Goal: Information Seeking & Learning: Learn about a topic

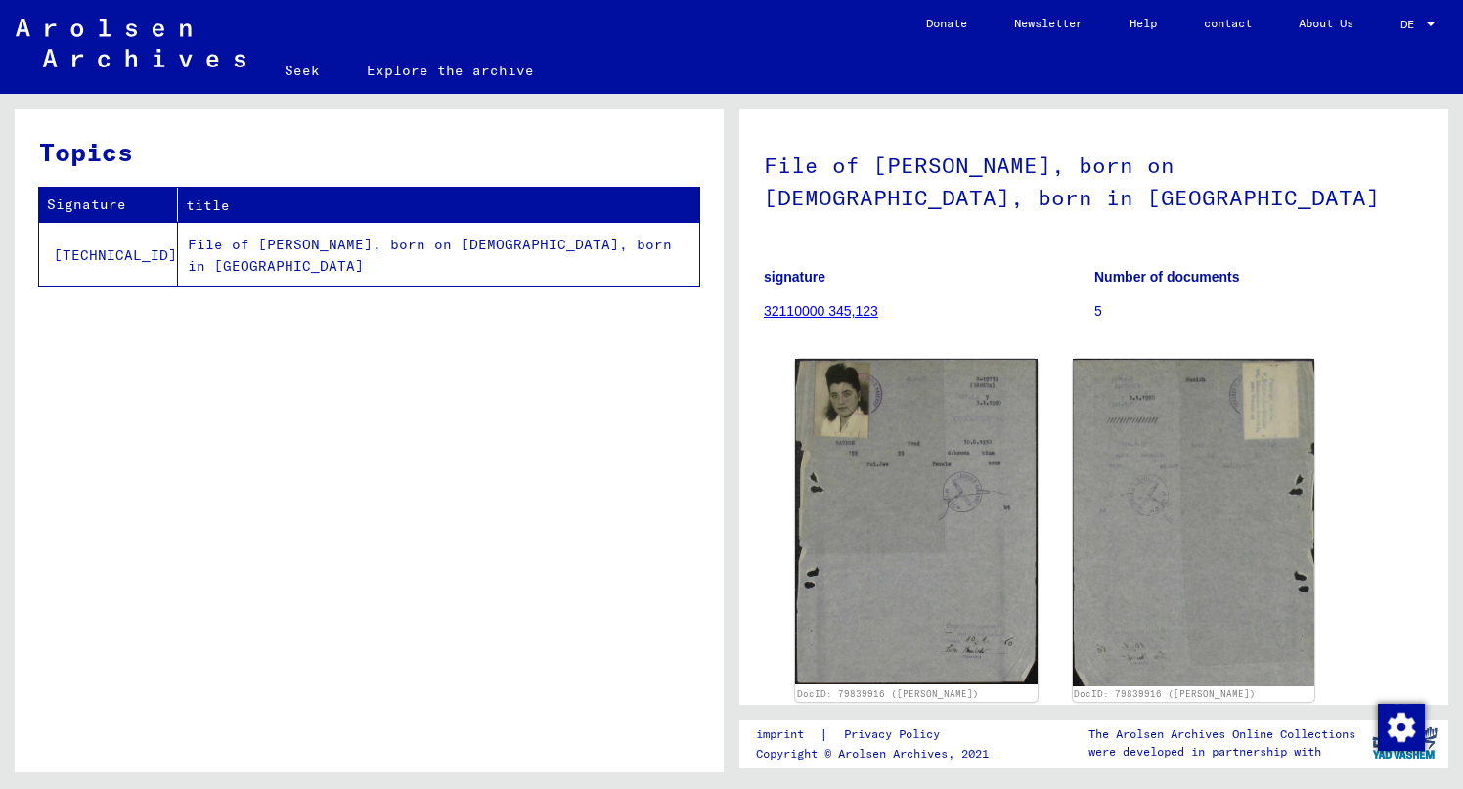
scroll to position [196, 0]
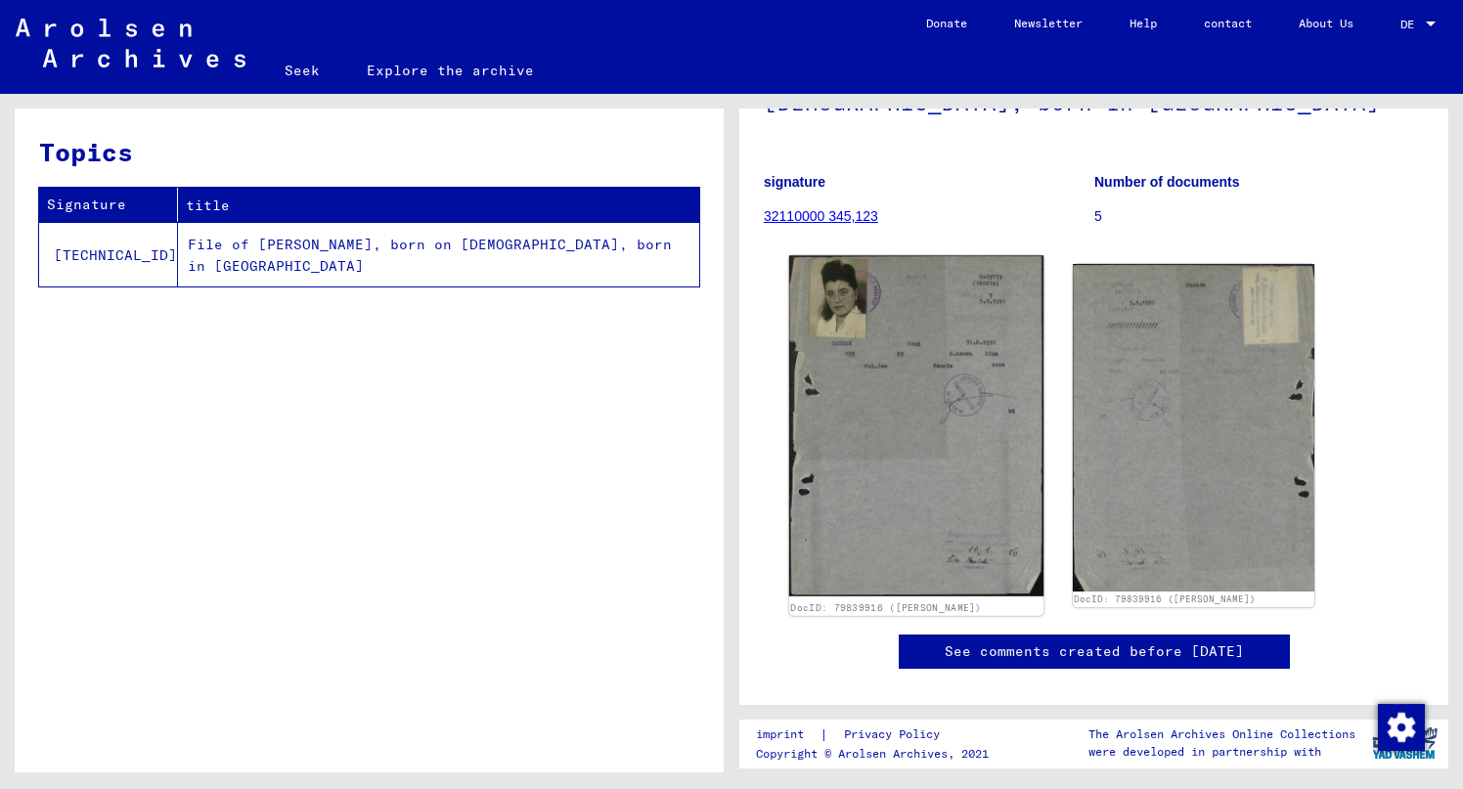
click at [868, 355] on img at bounding box center [916, 425] width 254 height 341
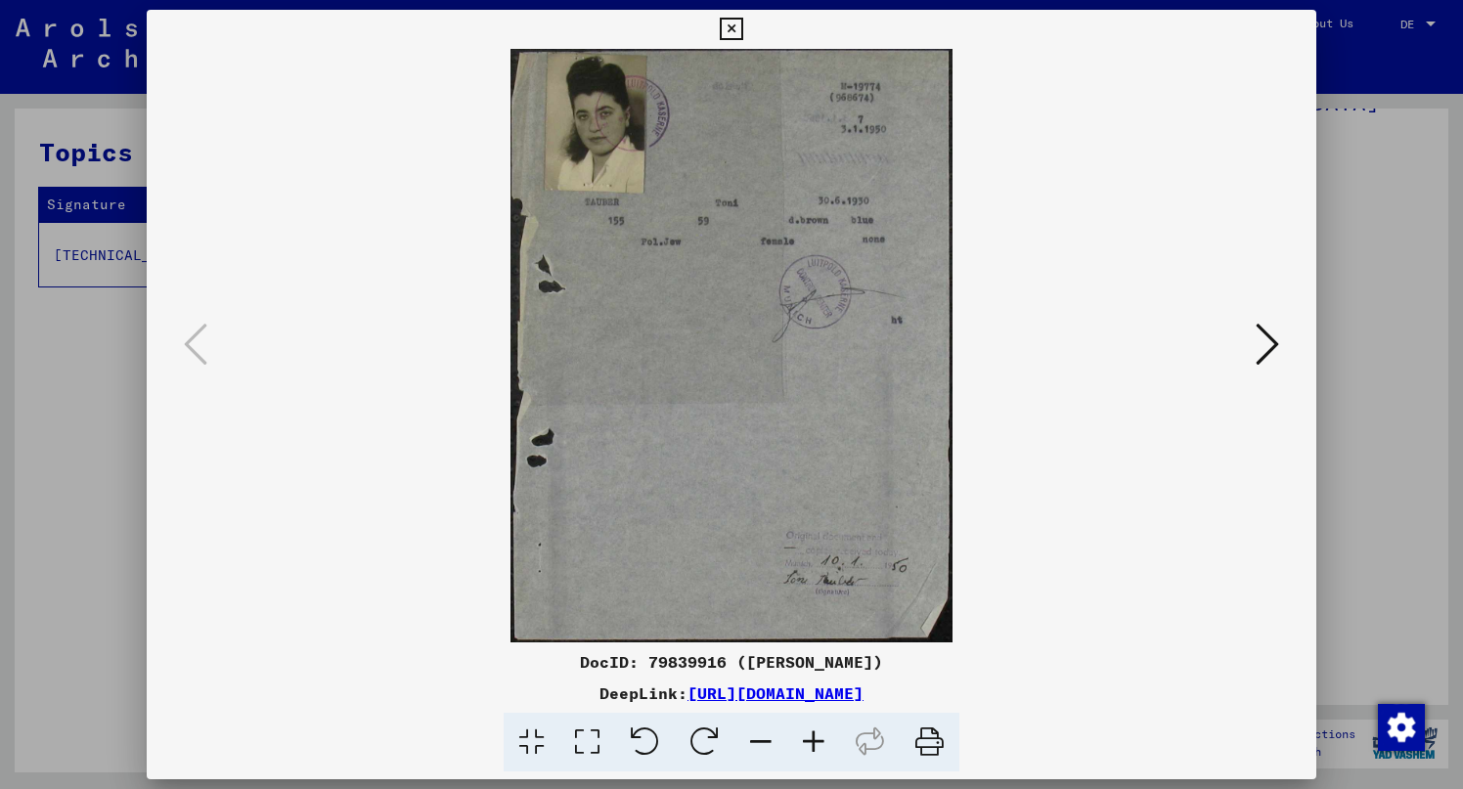
click at [1258, 349] on icon at bounding box center [1266, 344] width 23 height 47
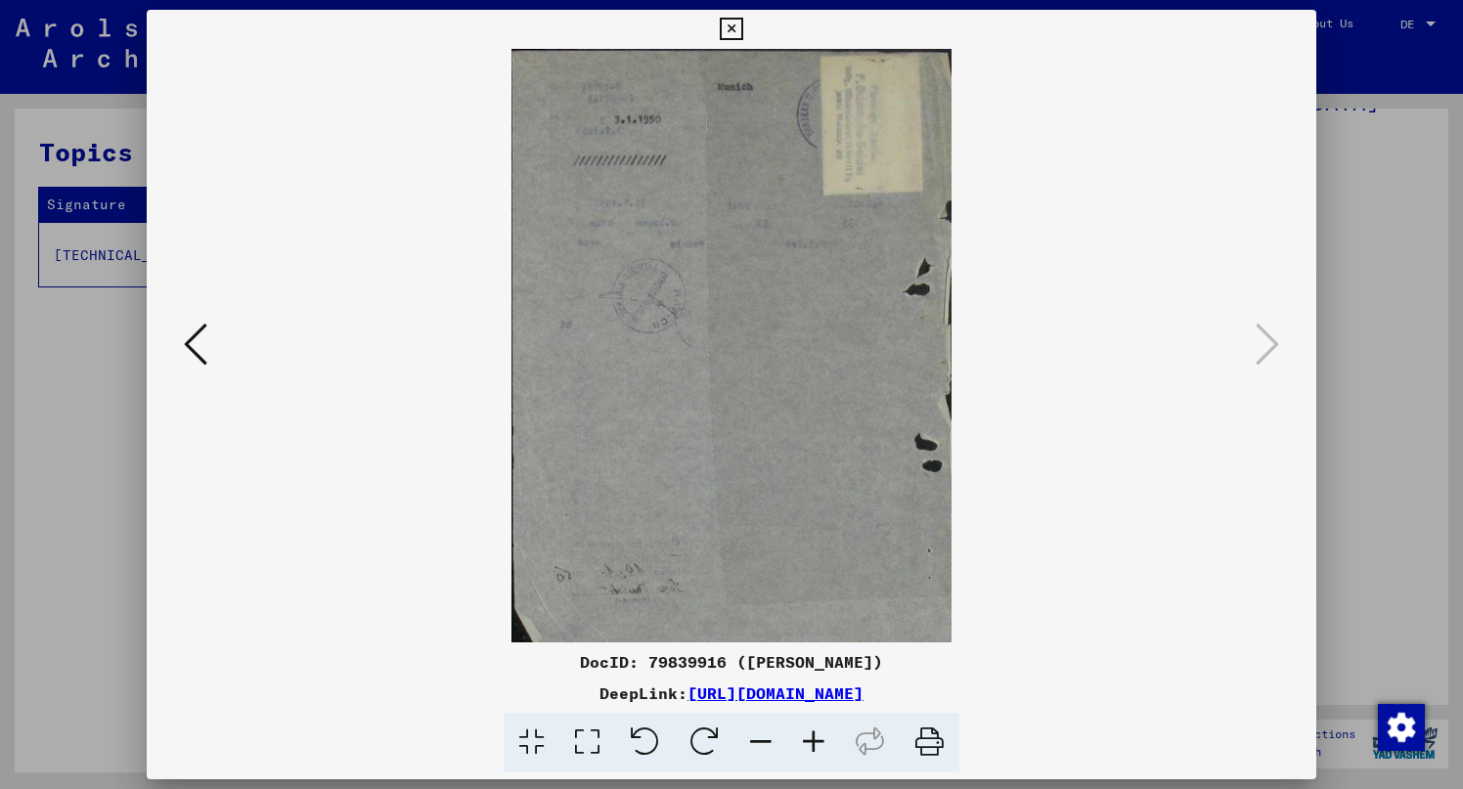
click at [188, 336] on icon at bounding box center [195, 344] width 23 height 47
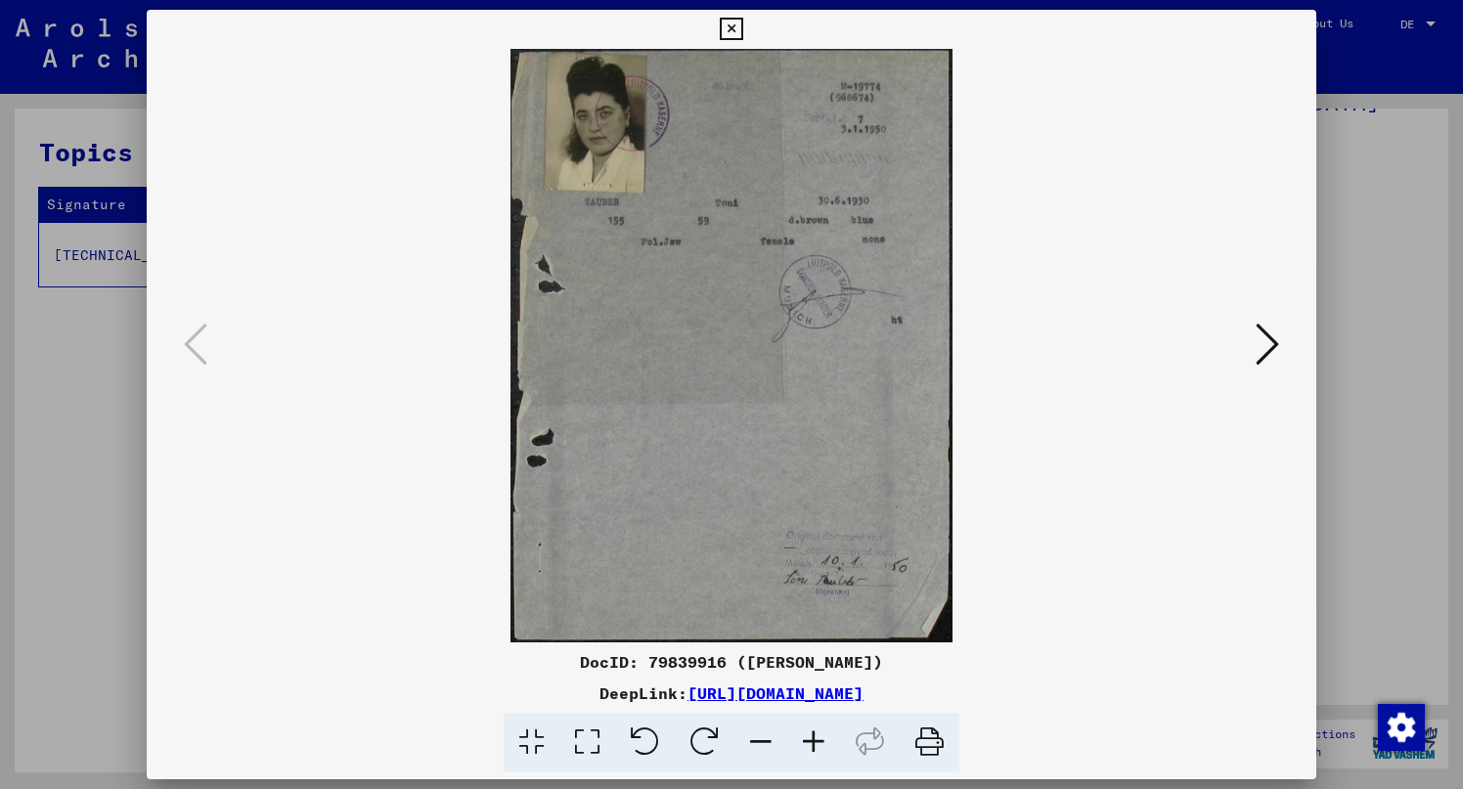
click at [690, 384] on img at bounding box center [731, 345] width 1037 height 593
click at [931, 745] on icon at bounding box center [929, 743] width 60 height 60
click at [1285, 347] on div at bounding box center [732, 345] width 1170 height 593
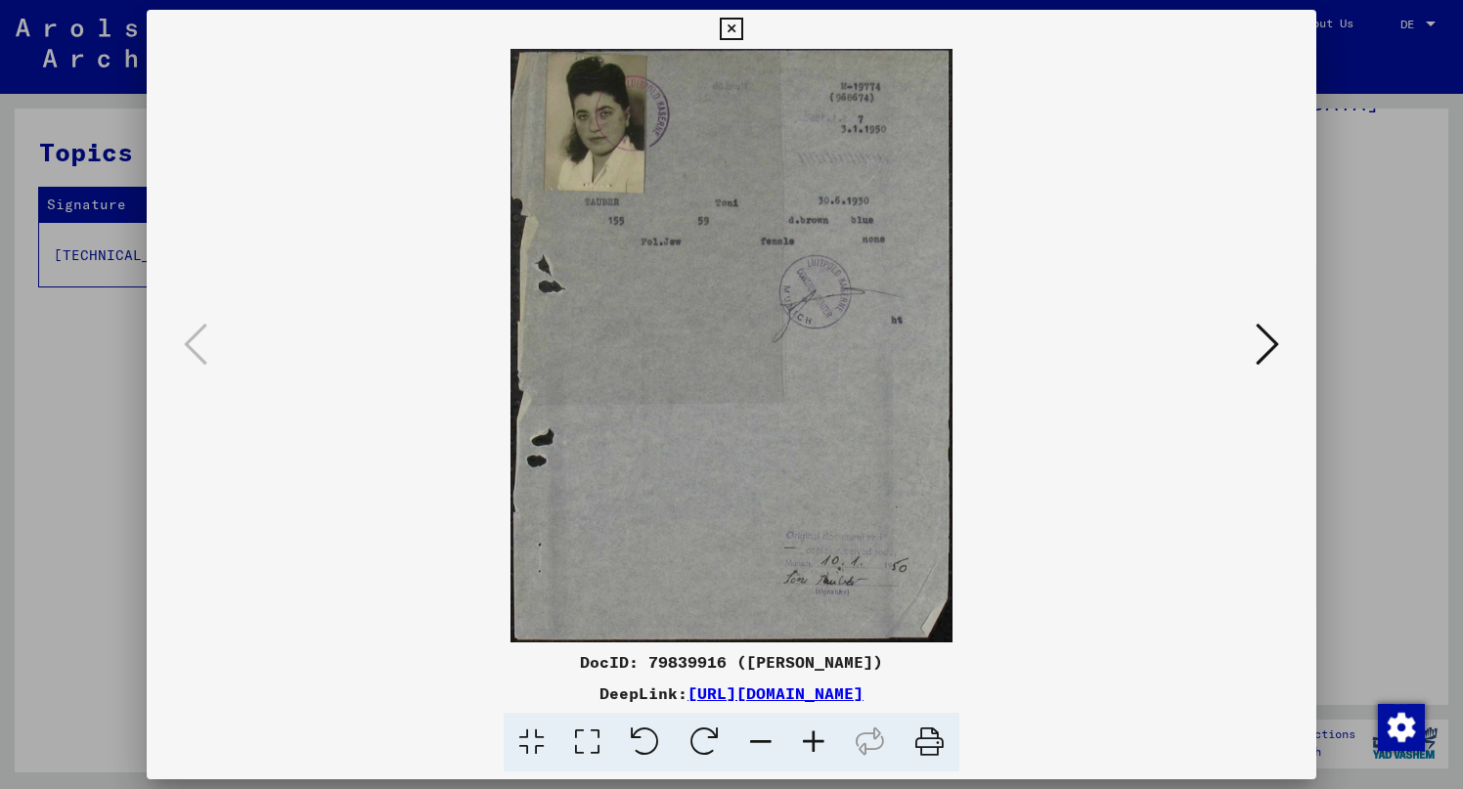
click at [1264, 351] on icon at bounding box center [1266, 344] width 23 height 47
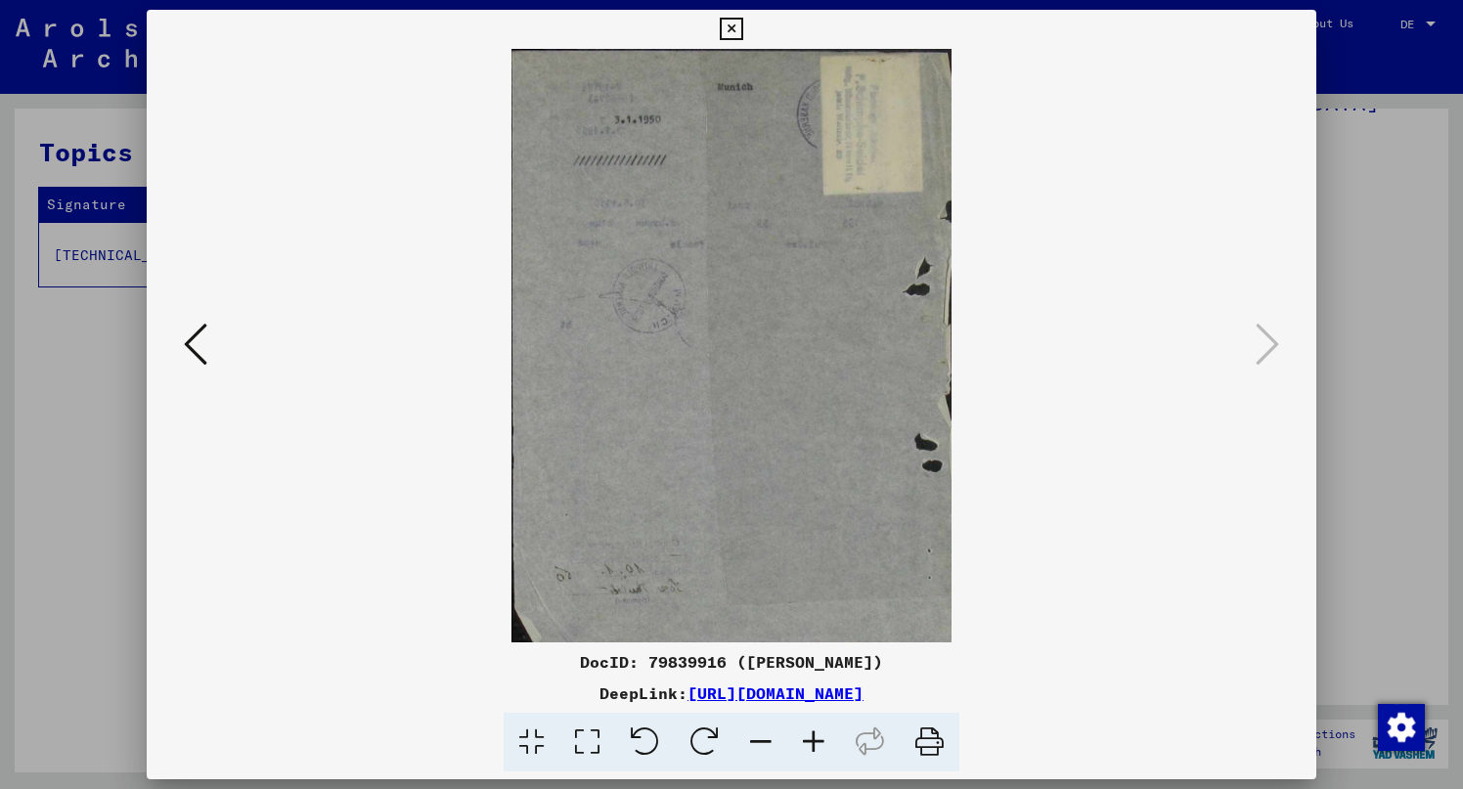
click at [930, 744] on icon at bounding box center [929, 743] width 60 height 60
click at [1371, 263] on div at bounding box center [731, 394] width 1463 height 789
